Goal: Task Accomplishment & Management: Manage account settings

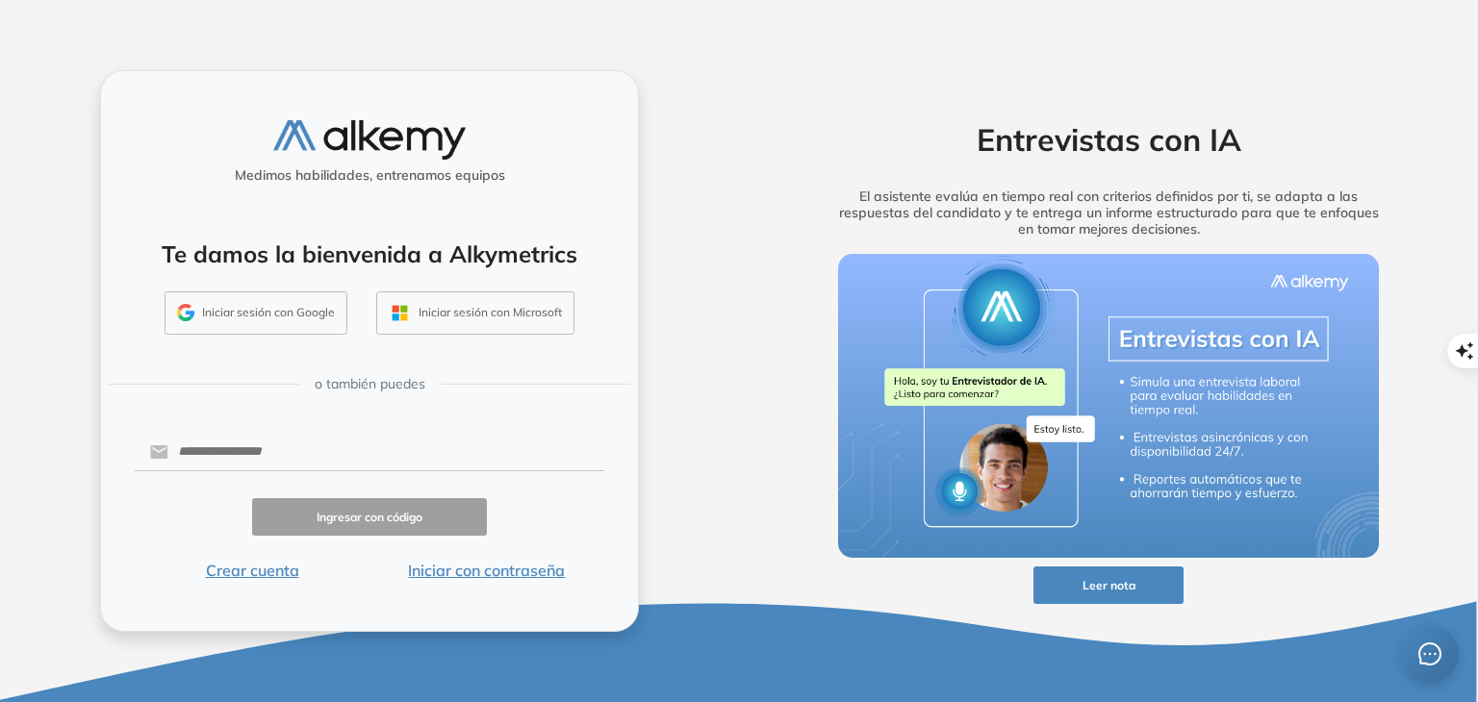
click at [295, 316] on button "Iniciar sesión con Google" at bounding box center [256, 314] width 183 height 44
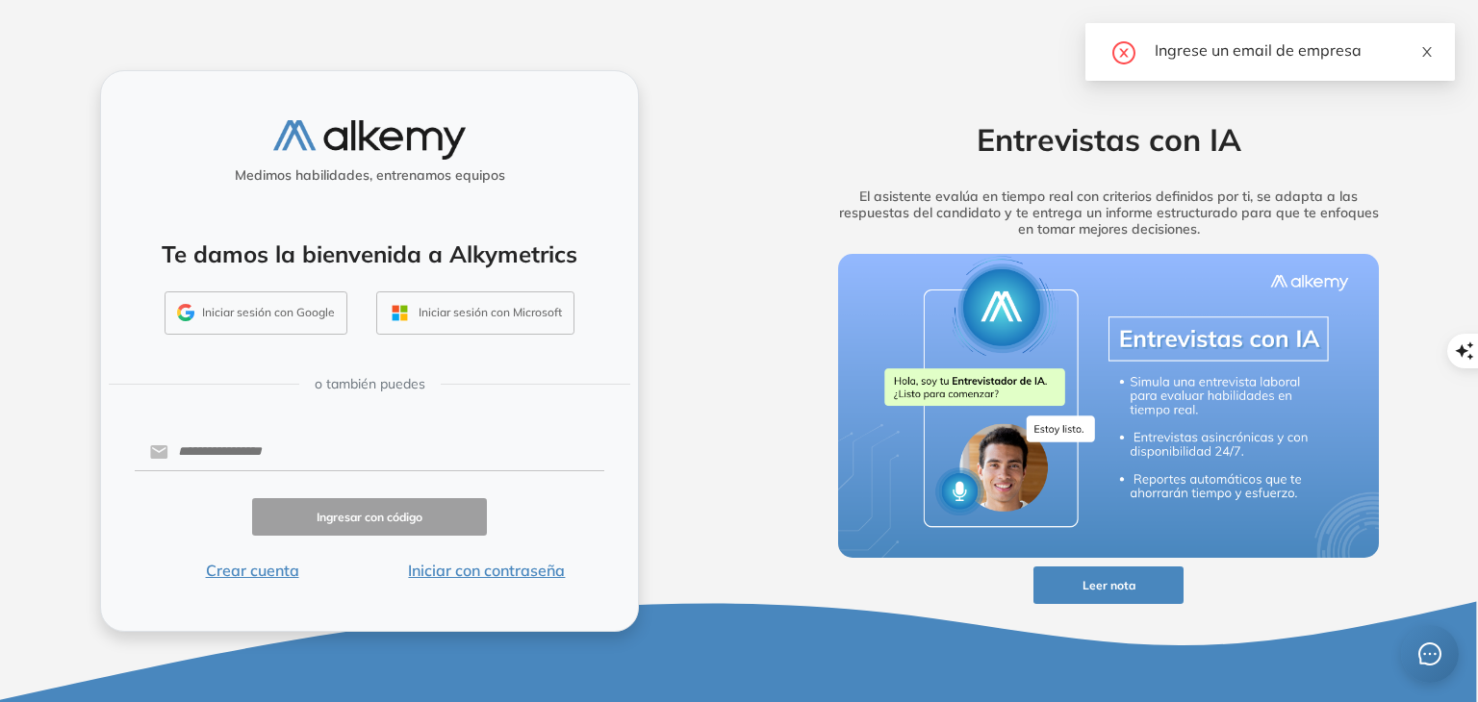
click at [1424, 45] on icon "close" at bounding box center [1426, 51] width 13 height 13
